Goal: Task Accomplishment & Management: Manage account settings

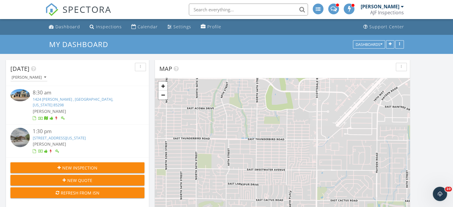
click at [85, 100] on link "1424 Eleana Ln , Gilbert, Arizona 85298" at bounding box center [73, 102] width 80 height 11
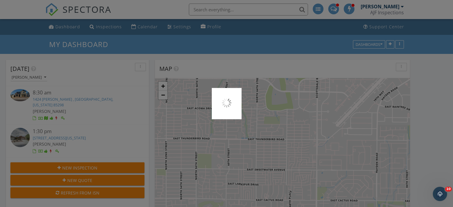
scroll to position [3, 3]
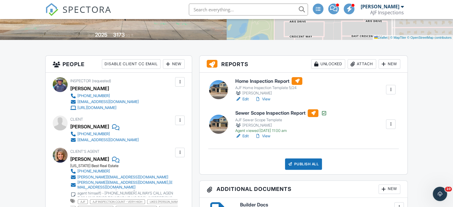
click at [268, 97] on link "View" at bounding box center [262, 99] width 15 height 6
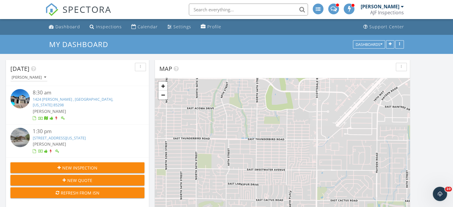
click at [70, 100] on link "1424 Eleana Ln , Gilbert, Arizona 85298" at bounding box center [73, 102] width 80 height 11
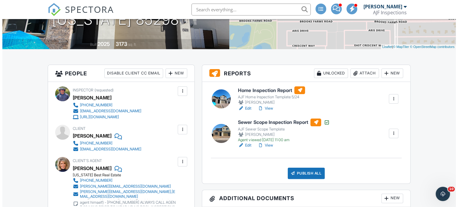
scroll to position [119, 0]
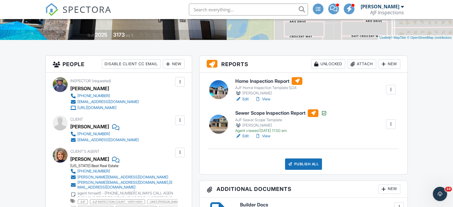
click at [367, 62] on div "Attach" at bounding box center [362, 64] width 29 height 10
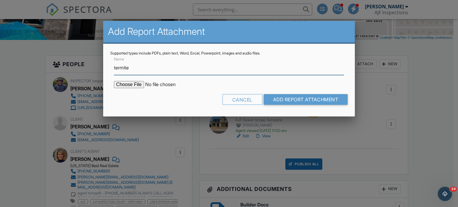
type input "Termite Report"
click at [133, 81] on input "file" at bounding box center [164, 84] width 101 height 7
type input "C:\fakepath\Sent_WDIIR Inspection NO Evide (15).pdf"
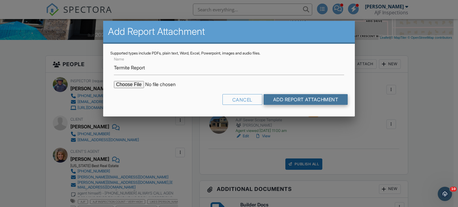
click at [304, 99] on input "Add Report Attachment" at bounding box center [305, 99] width 84 height 11
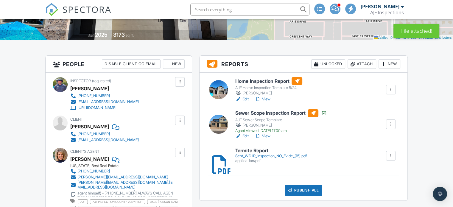
click at [267, 97] on link "View" at bounding box center [262, 99] width 15 height 6
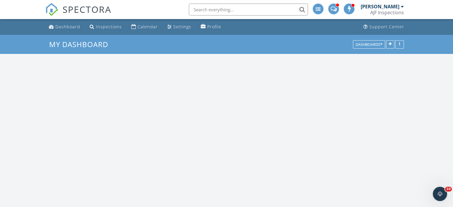
scroll to position [671, 462]
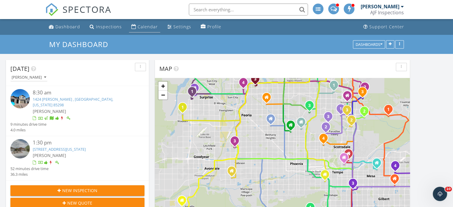
click at [142, 26] on div "Calendar" at bounding box center [148, 27] width 20 height 6
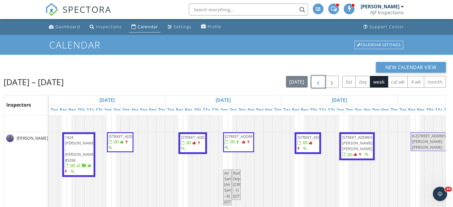
click at [319, 83] on span "button" at bounding box center [318, 81] width 7 height 7
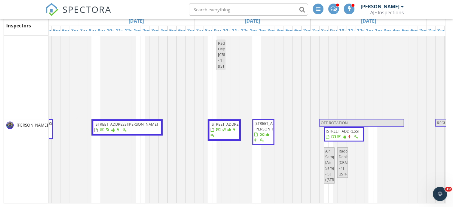
scroll to position [0, 311]
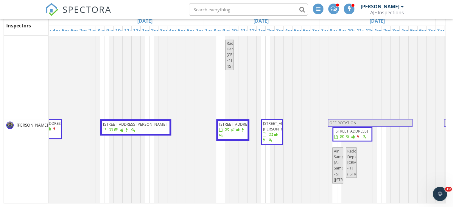
click at [270, 139] on span "6421 E Winchcomb Dr (BINSR) , Scottsdale 85254" at bounding box center [272, 132] width 20 height 23
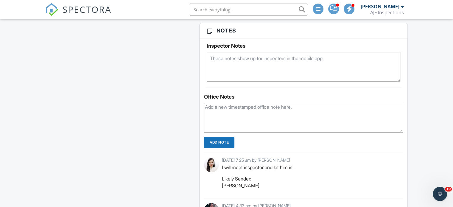
click at [216, 109] on textarea at bounding box center [303, 118] width 199 height 30
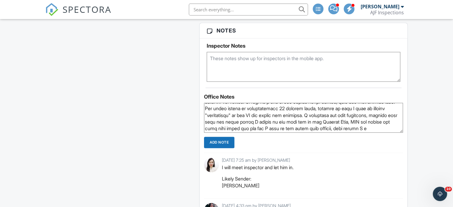
scroll to position [91, 0]
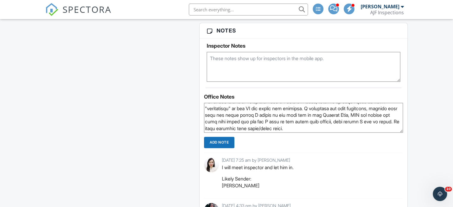
type textarea "Potential for buyer/agent complaint: Did the BINSR reinspection, was raining he…"
click at [220, 145] on input "Add Note" at bounding box center [219, 142] width 30 height 11
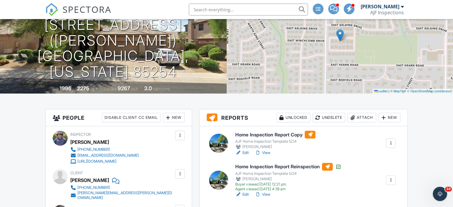
scroll to position [0, 0]
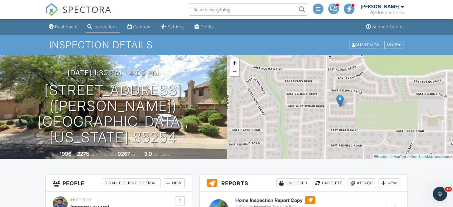
click at [144, 27] on div "Calendar" at bounding box center [142, 26] width 19 height 5
